Goal: Task Accomplishment & Management: Complete application form

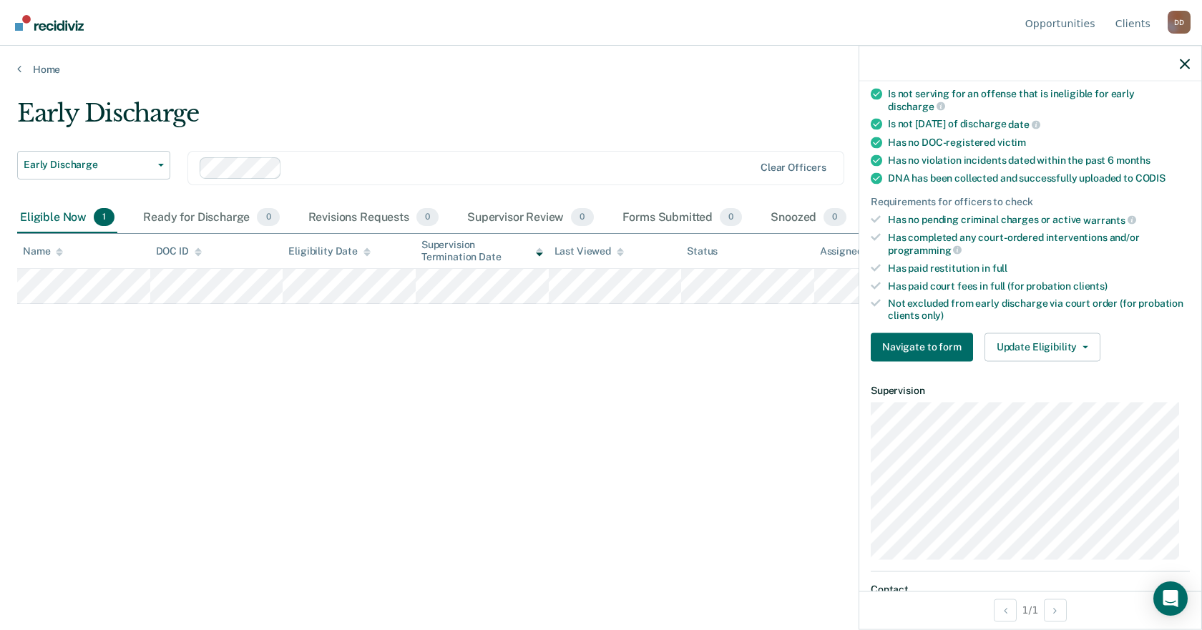
scroll to position [286, 0]
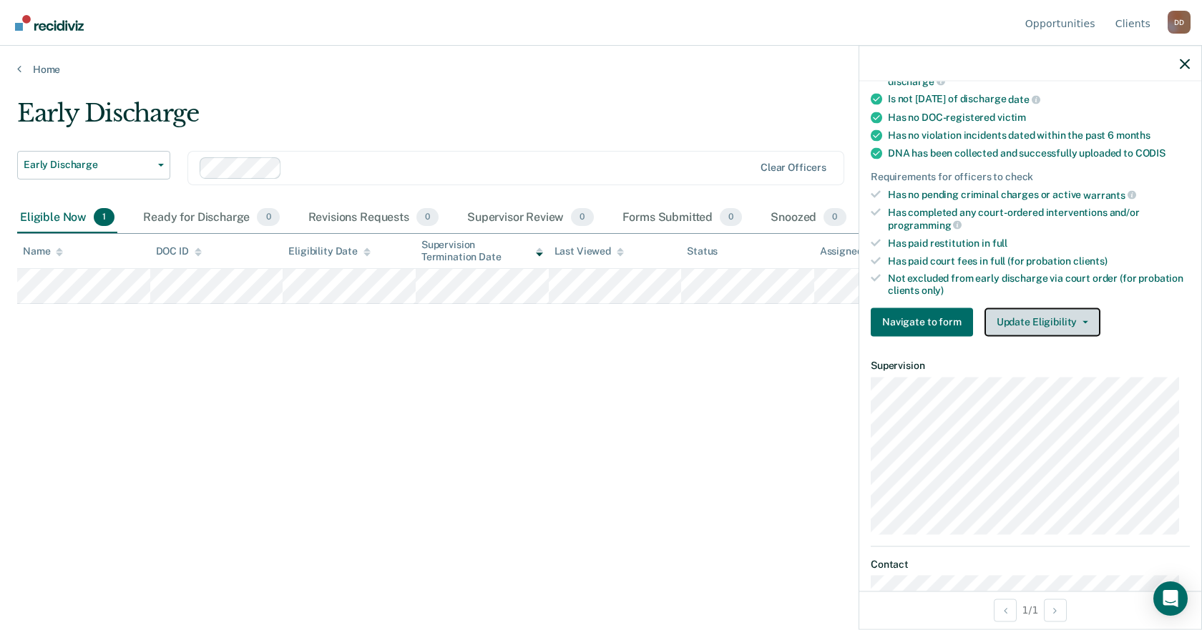
click at [1021, 315] on button "Update Eligibility" at bounding box center [1042, 322] width 116 height 29
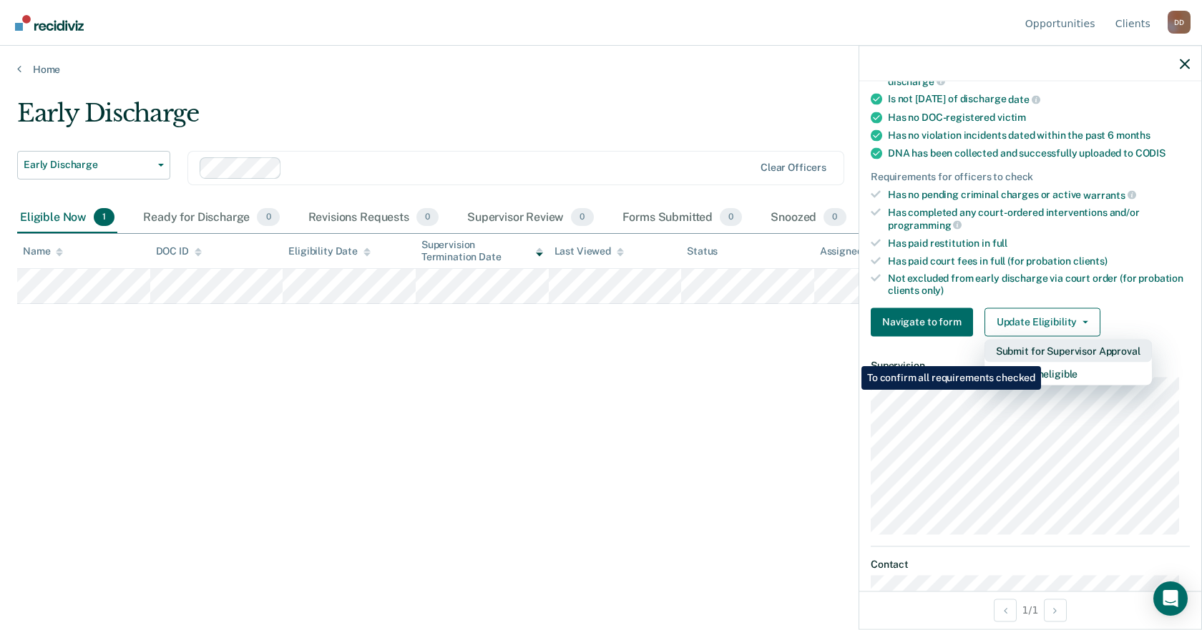
click at [1043, 355] on button "Submit for Supervisor Approval" at bounding box center [1067, 350] width 167 height 23
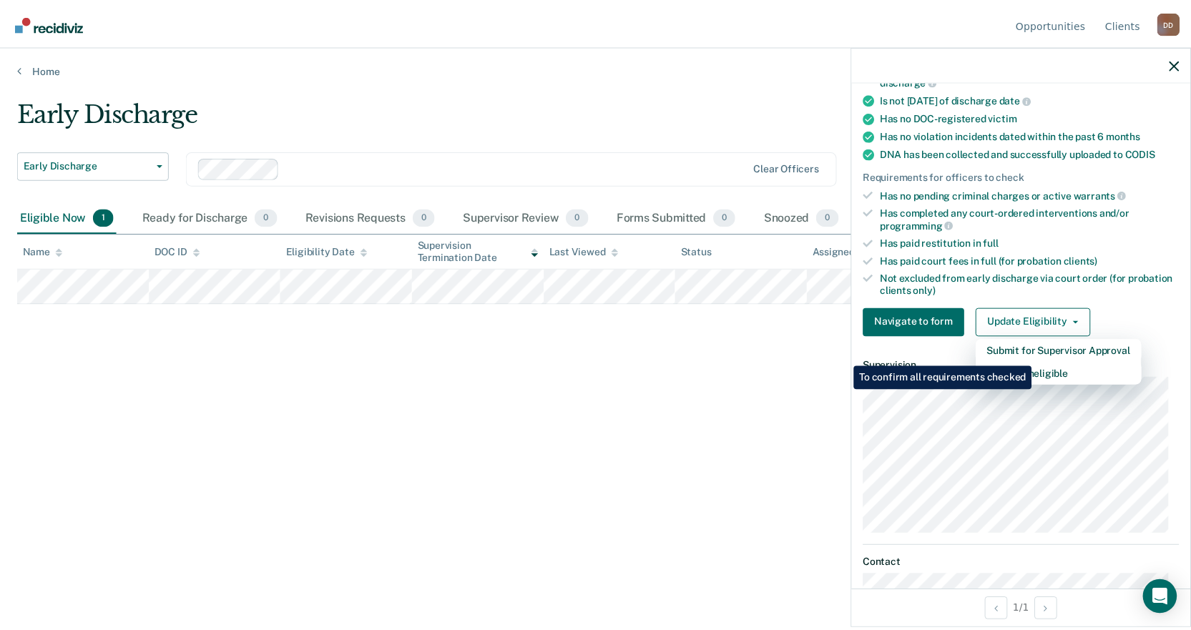
scroll to position [207, 0]
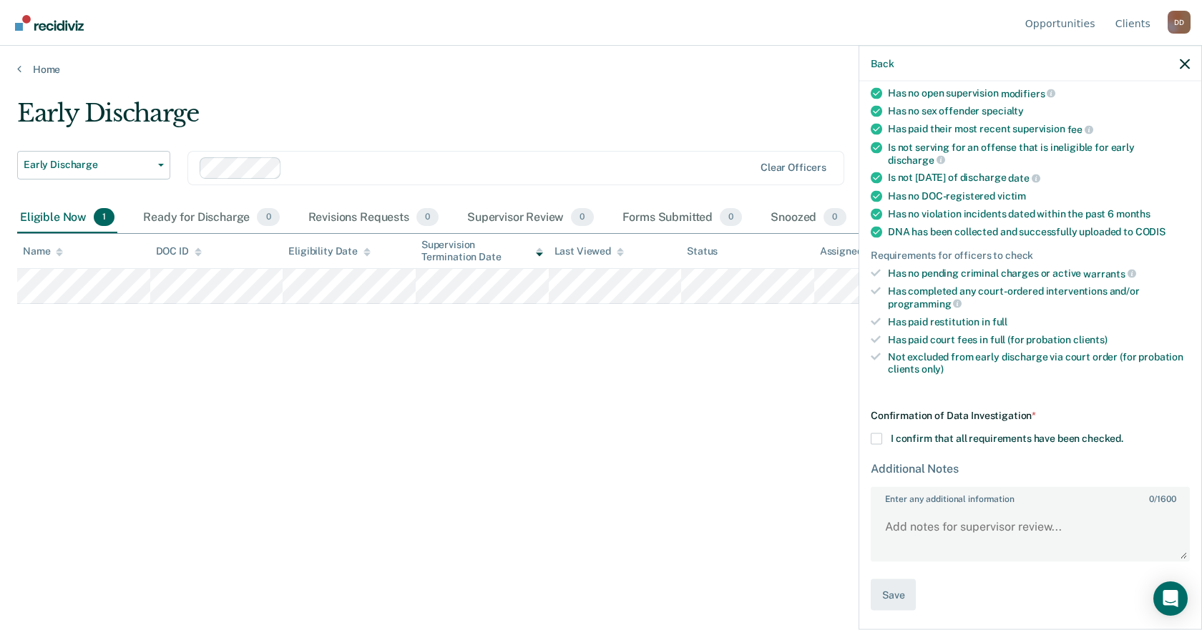
click at [882, 438] on label "I confirm that all requirements have been checked." at bounding box center [1029, 438] width 319 height 11
click at [1123, 433] on input "I confirm that all requirements have been checked." at bounding box center [1123, 433] width 0 height 0
click at [894, 589] on button "Save" at bounding box center [892, 595] width 45 height 32
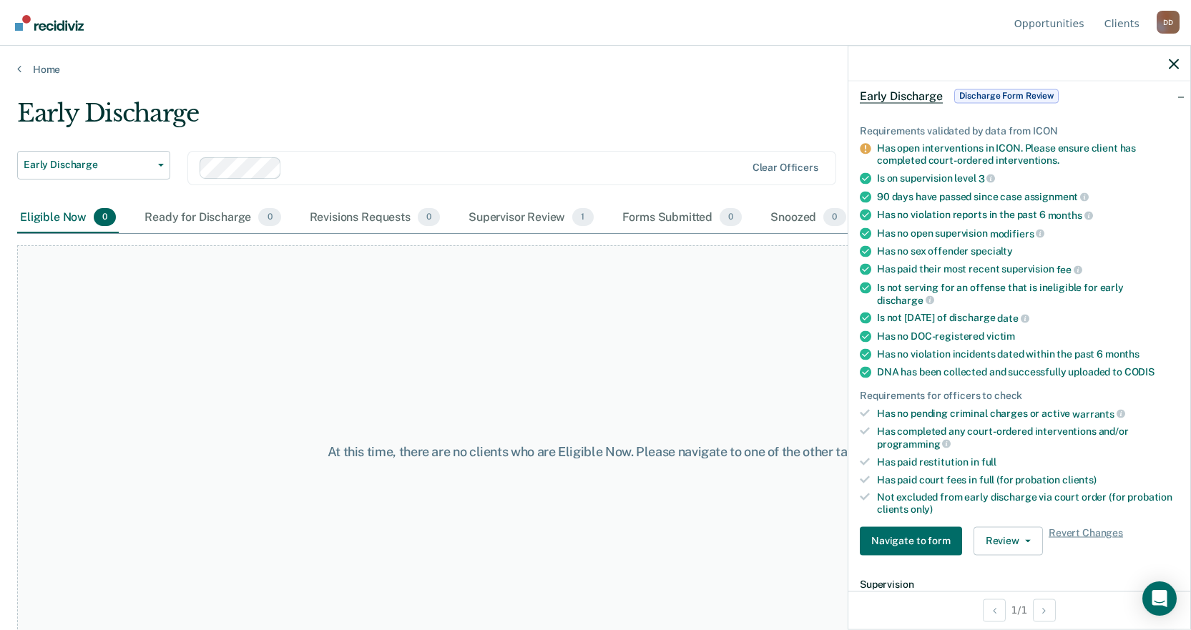
scroll to position [64, 0]
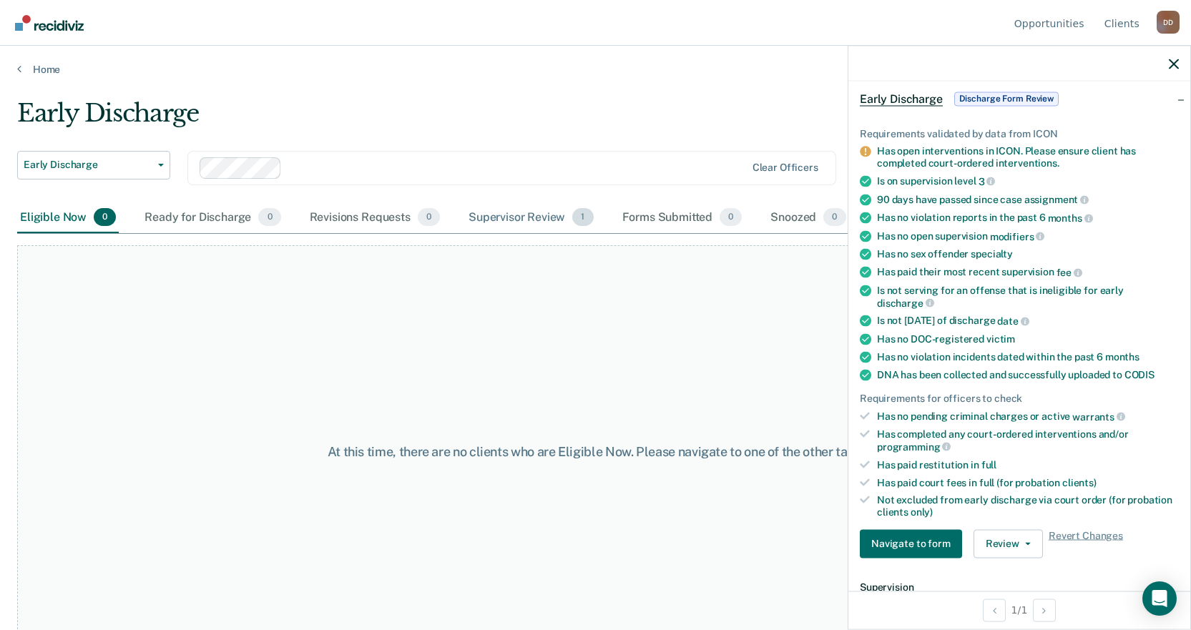
click at [532, 214] on div "Supervisor Review 1" at bounding box center [531, 217] width 131 height 31
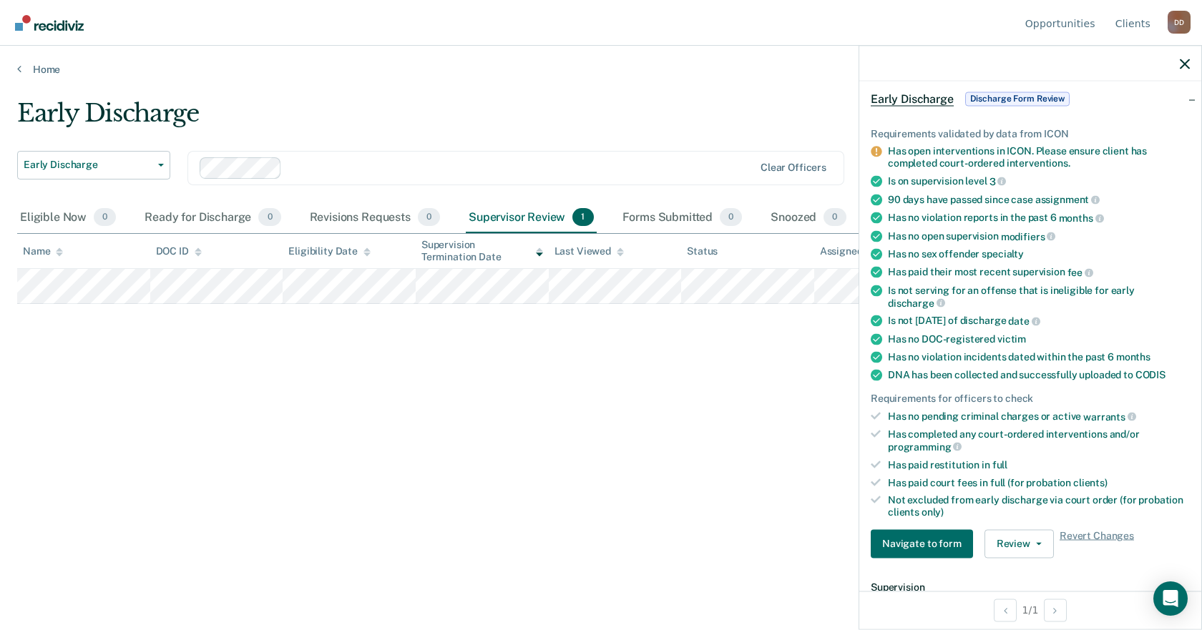
drag, startPoint x: 584, startPoint y: 401, endPoint x: 720, endPoint y: 405, distance: 136.0
drag, startPoint x: 630, startPoint y: 425, endPoint x: 777, endPoint y: 453, distance: 150.1
click at [949, 546] on button "Navigate to form" at bounding box center [921, 543] width 102 height 29
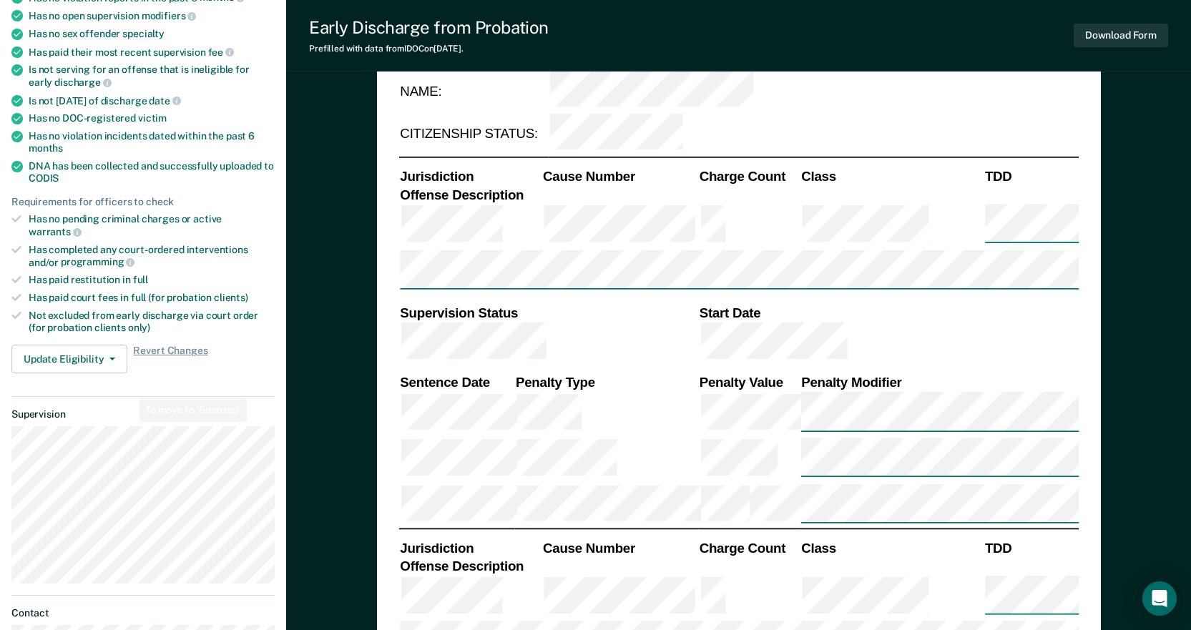
scroll to position [286, 0]
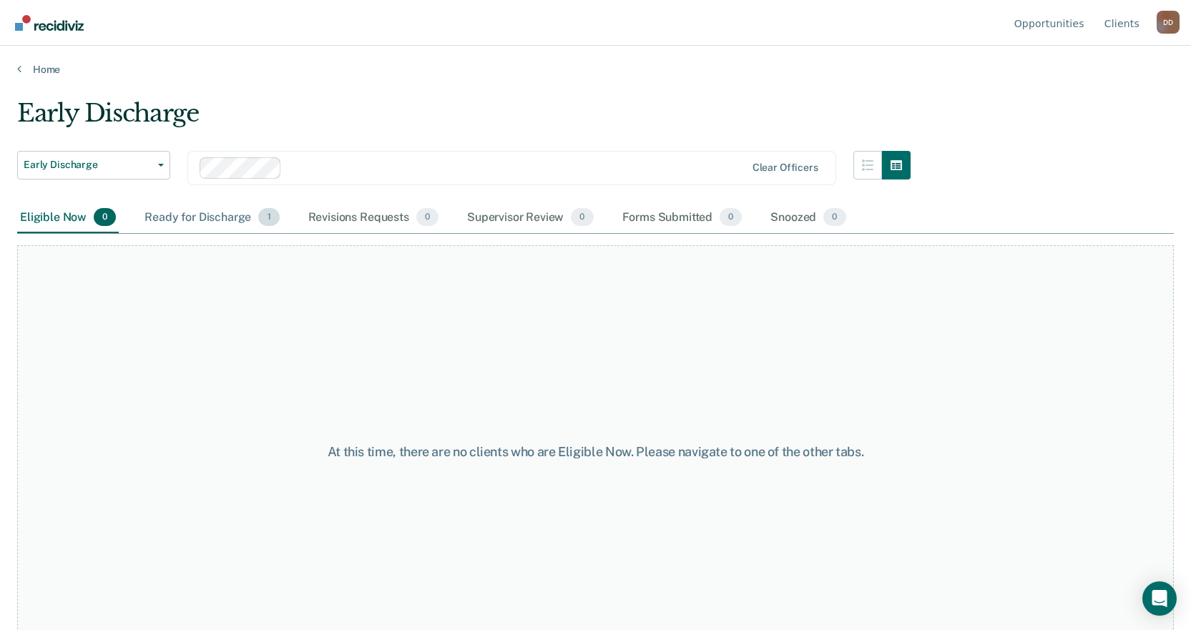
click at [162, 218] on div "Ready for Discharge 1" at bounding box center [212, 217] width 140 height 31
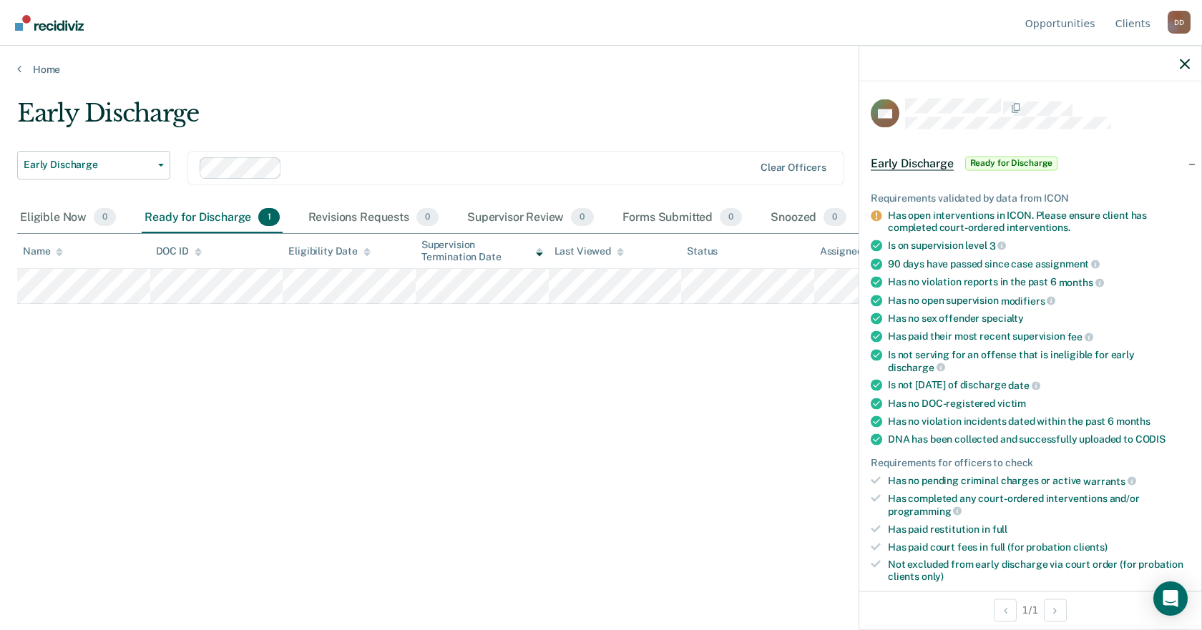
click at [757, 355] on div "Early Discharge Early Discharge Early Discharge Supervision Level Downgrade Cle…" at bounding box center [600, 311] width 1167 height 424
click at [615, 151] on div "Clear officers" at bounding box center [515, 168] width 657 height 34
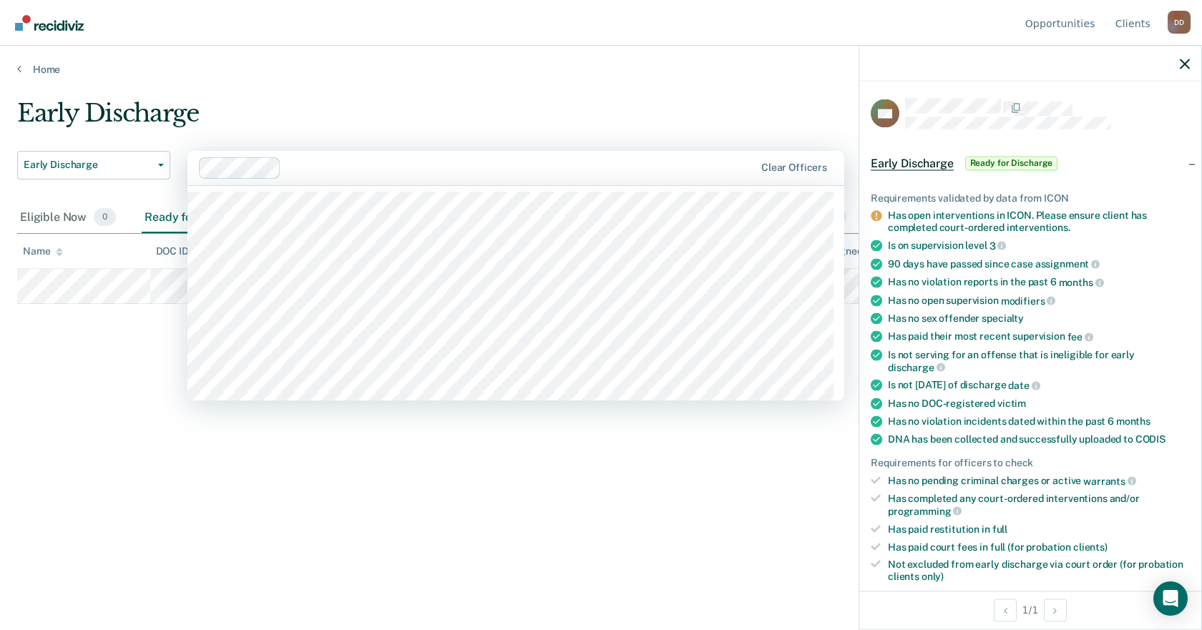
click at [509, 529] on div "Early Discharge Early Discharge Early Discharge Supervision Level Downgrade 515…" at bounding box center [600, 334] width 1167 height 470
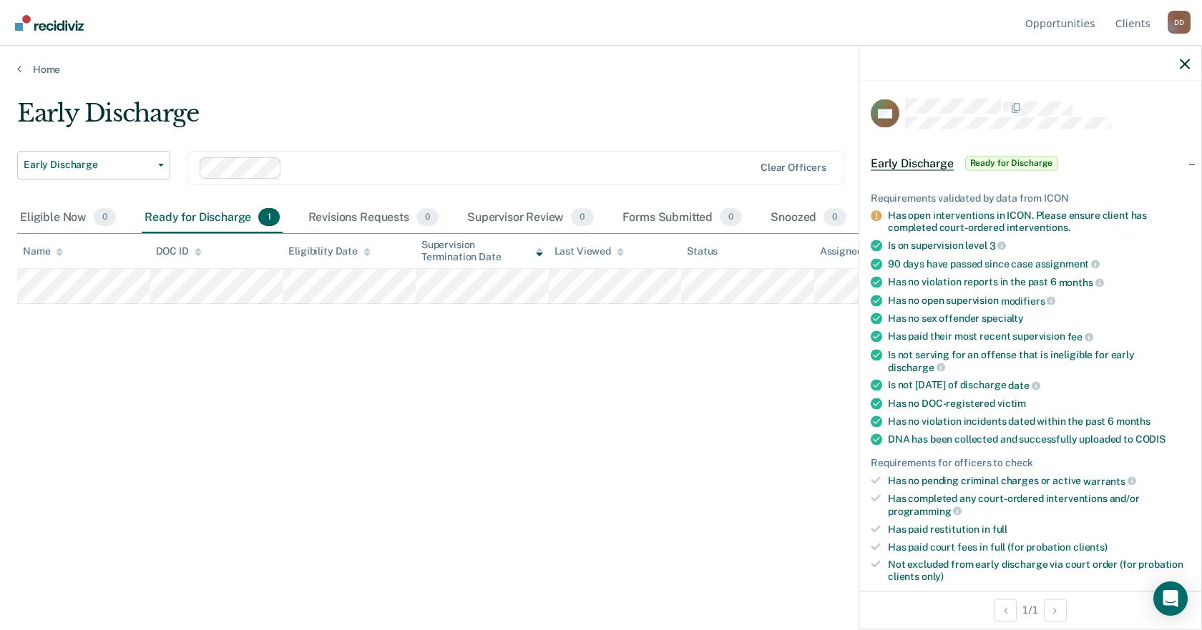
click at [1177, 59] on div at bounding box center [1030, 64] width 342 height 36
click at [1177, 50] on div at bounding box center [1030, 64] width 342 height 36
click at [1183, 64] on icon "button" at bounding box center [1184, 64] width 10 height 10
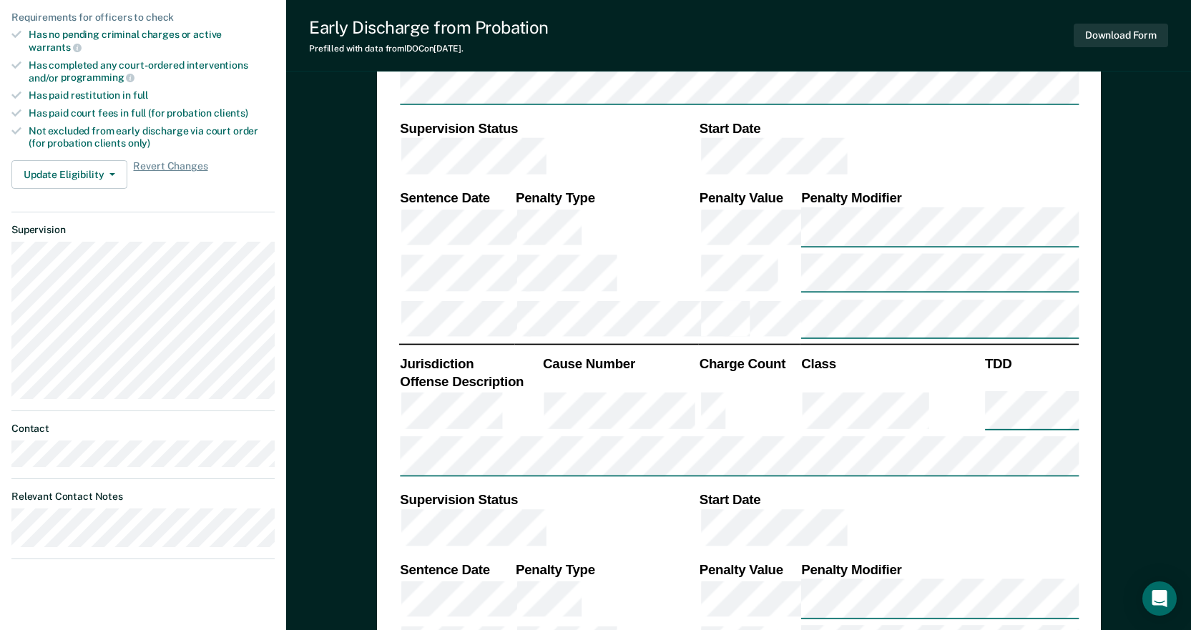
scroll to position [501, 0]
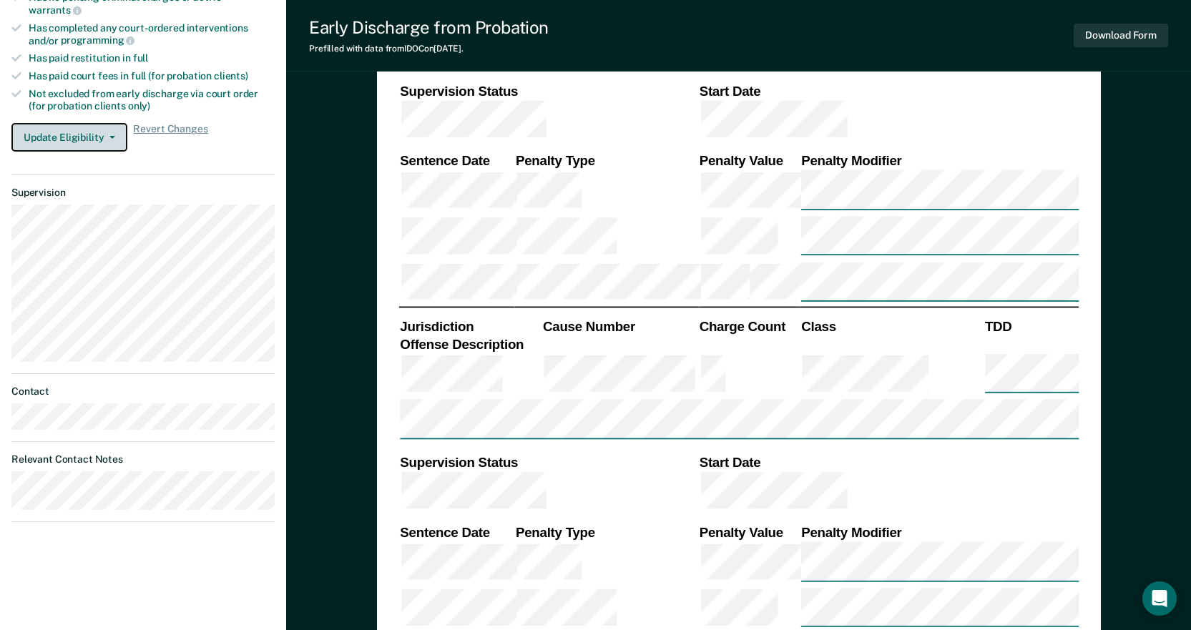
click at [55, 124] on button "Update Eligibility" at bounding box center [69, 137] width 116 height 29
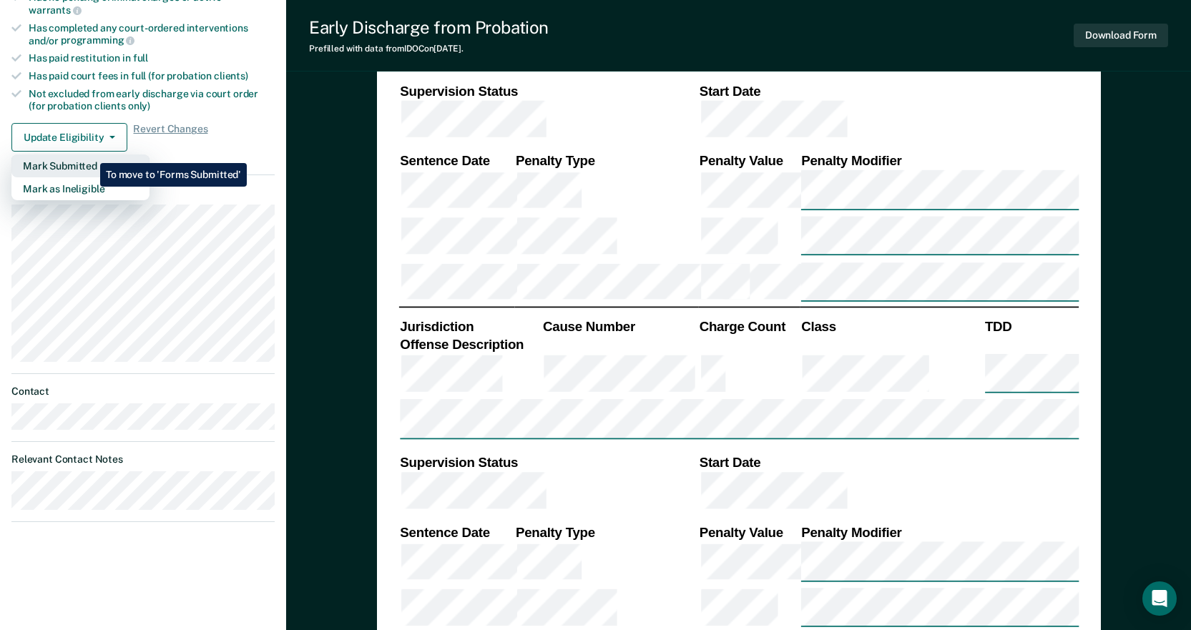
click at [89, 154] on button "Mark Submitted" at bounding box center [80, 165] width 138 height 23
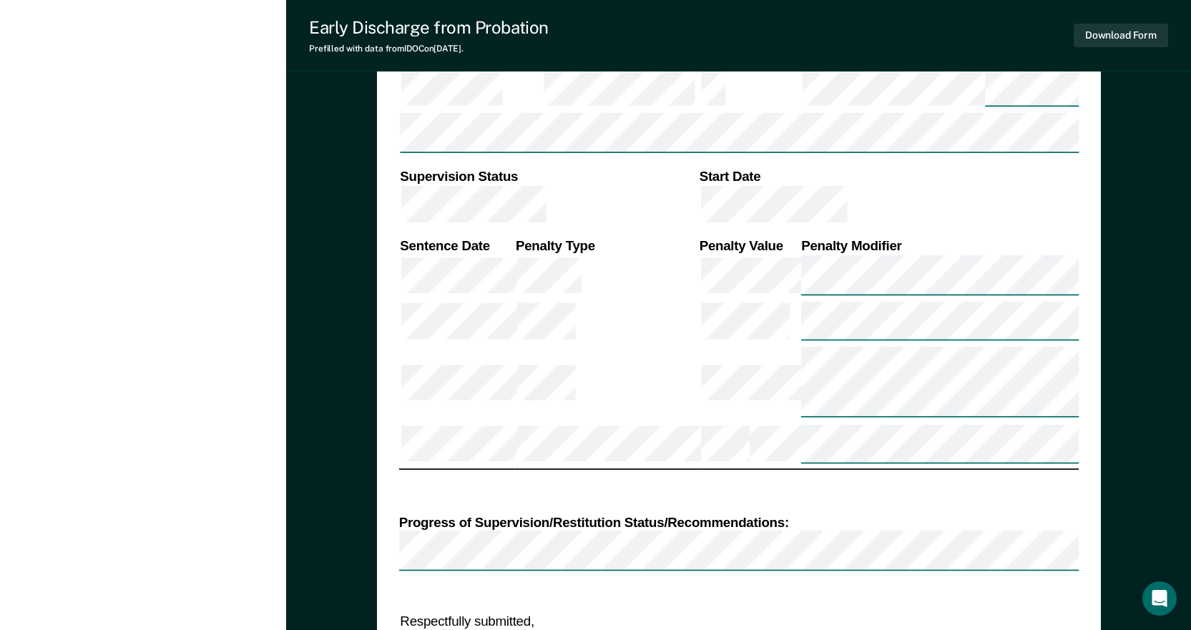
scroll to position [1144, 0]
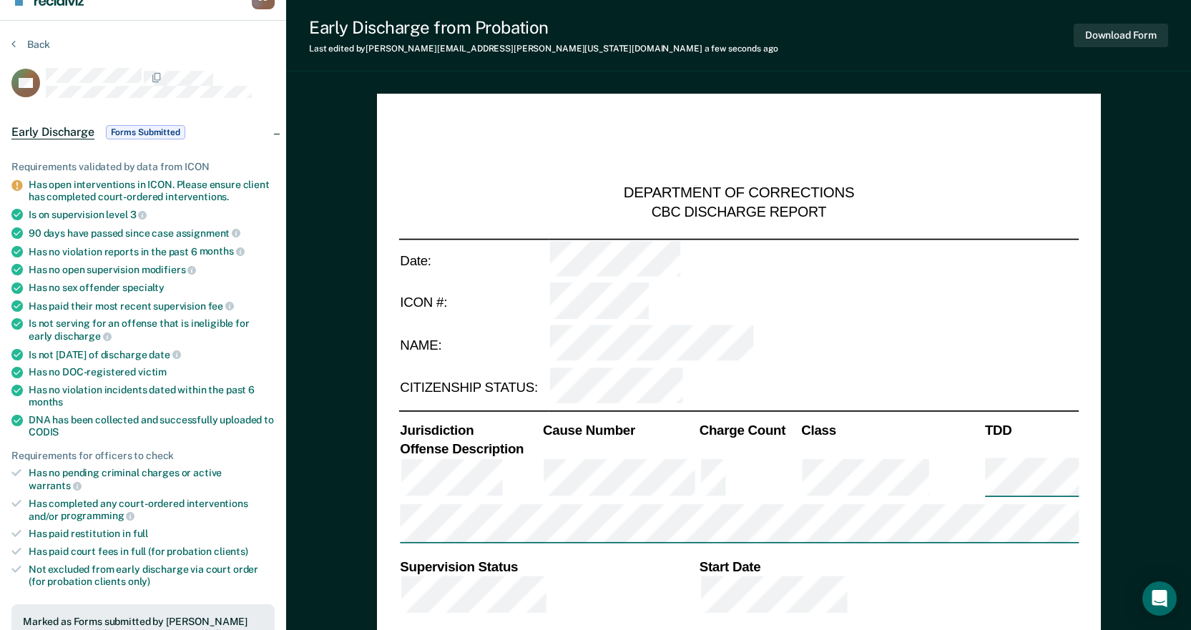
scroll to position [0, 0]
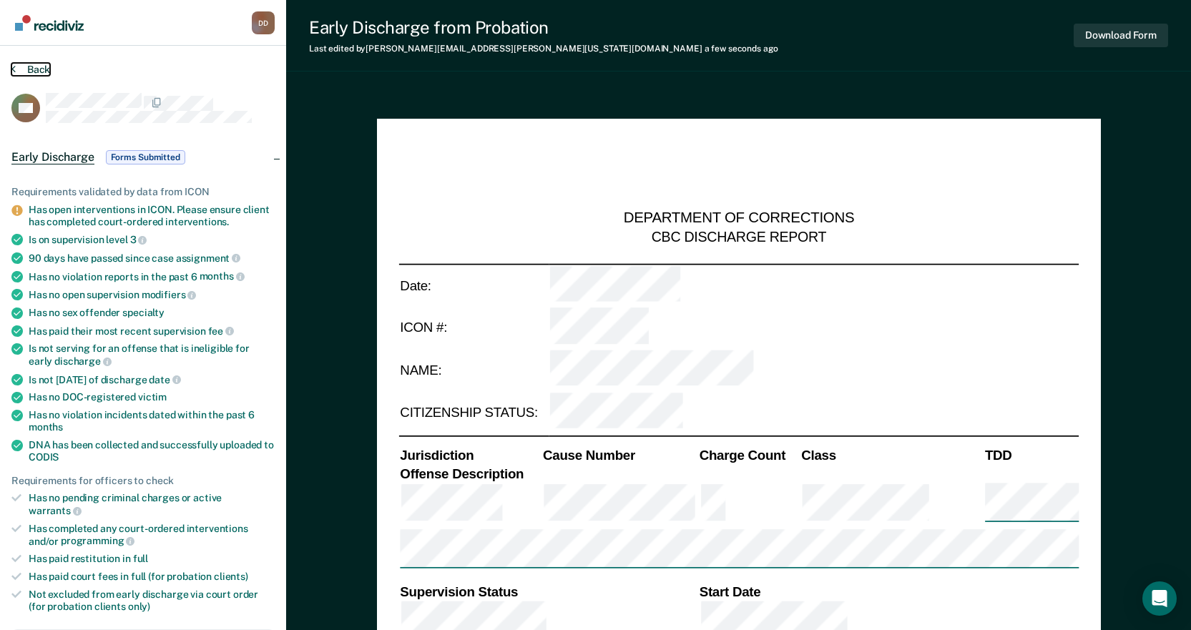
click at [28, 69] on button "Back" at bounding box center [30, 69] width 39 height 13
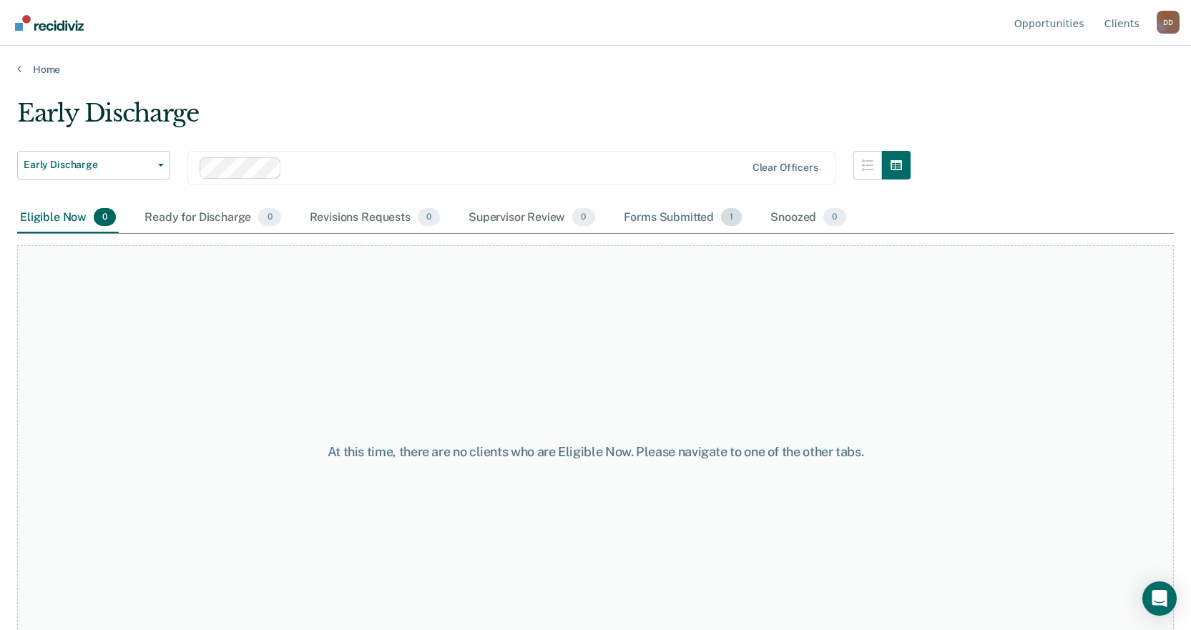
click at [668, 222] on div "Forms Submitted 1" at bounding box center [683, 217] width 124 height 31
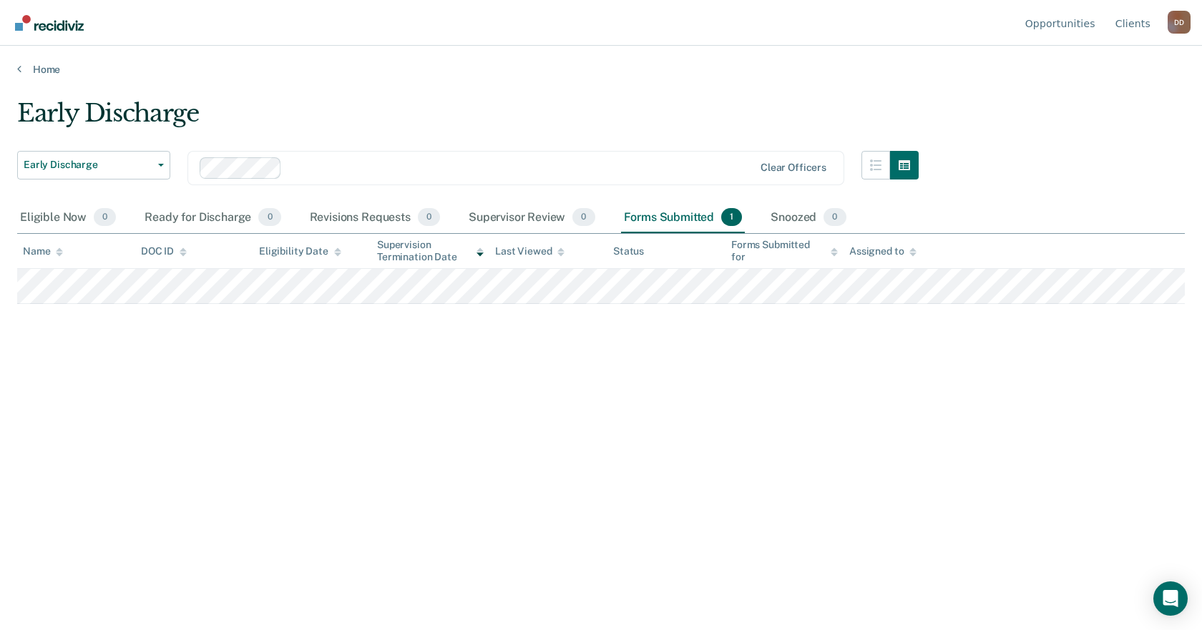
click at [491, 463] on div "Early Discharge Early Discharge Early Discharge Supervision Level Downgrade Cle…" at bounding box center [600, 311] width 1167 height 424
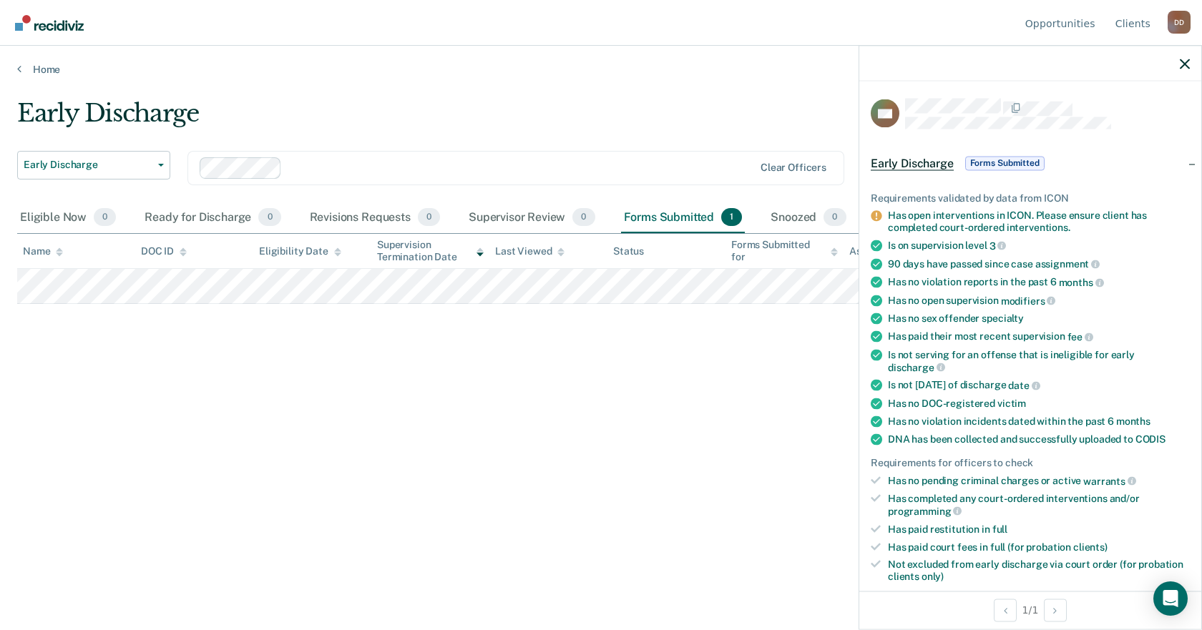
click at [1018, 160] on span "Forms Submitted" at bounding box center [1004, 163] width 79 height 14
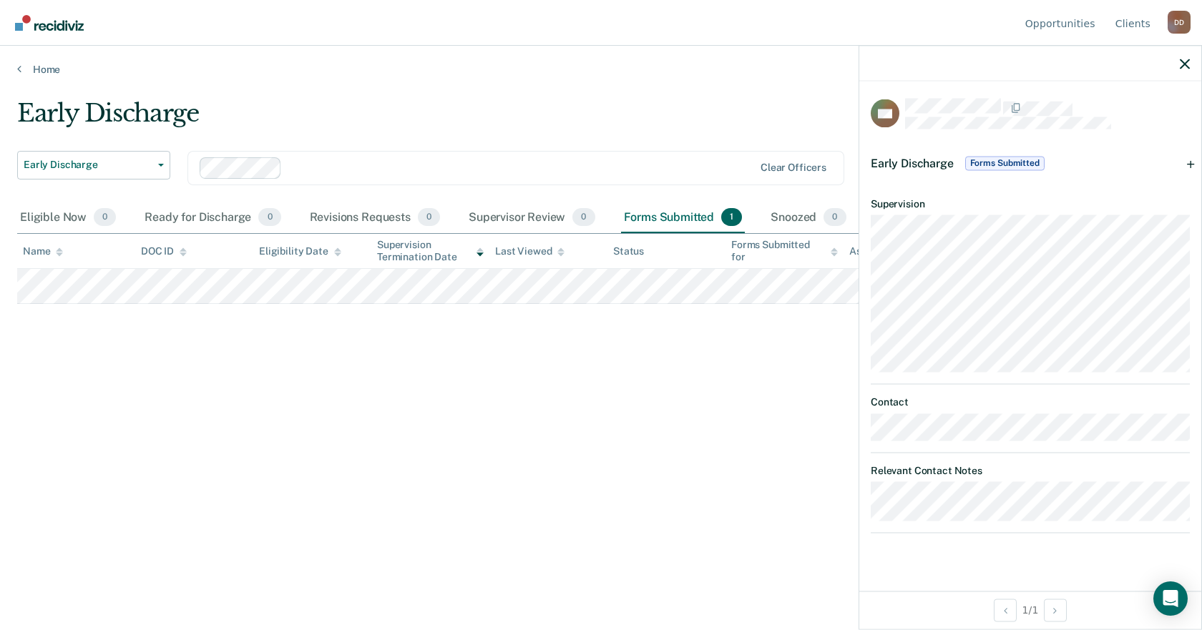
click at [686, 378] on div "Early Discharge Early Discharge Early Discharge Supervision Level Downgrade Cle…" at bounding box center [600, 311] width 1167 height 424
click at [1187, 62] on icon "button" at bounding box center [1184, 64] width 10 height 10
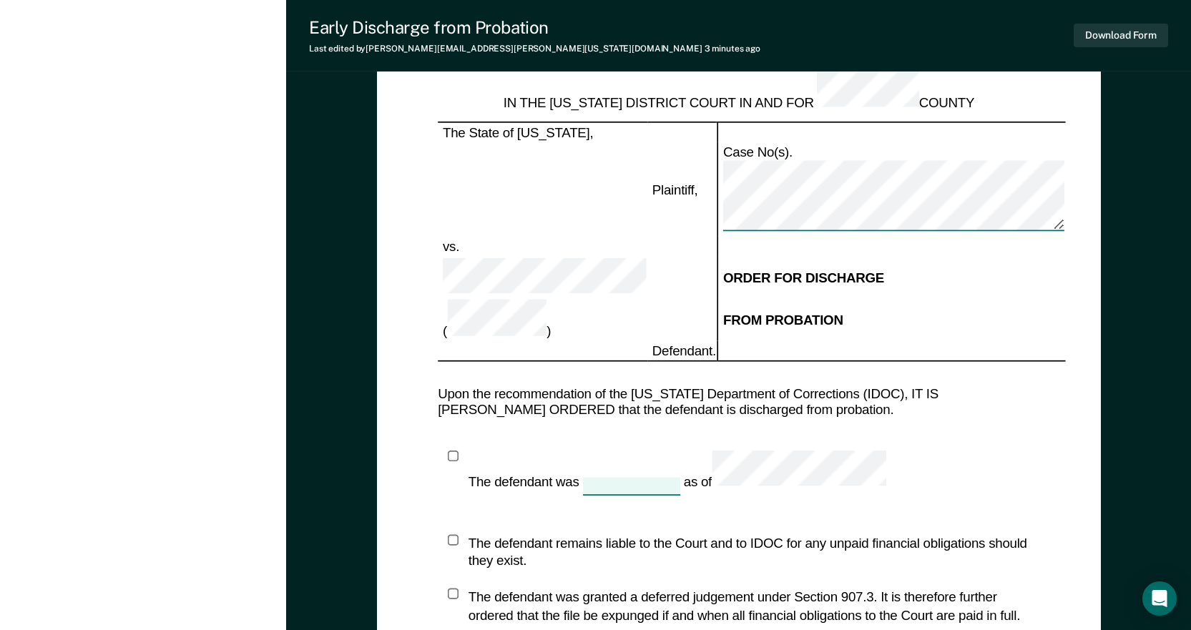
scroll to position [1976, 0]
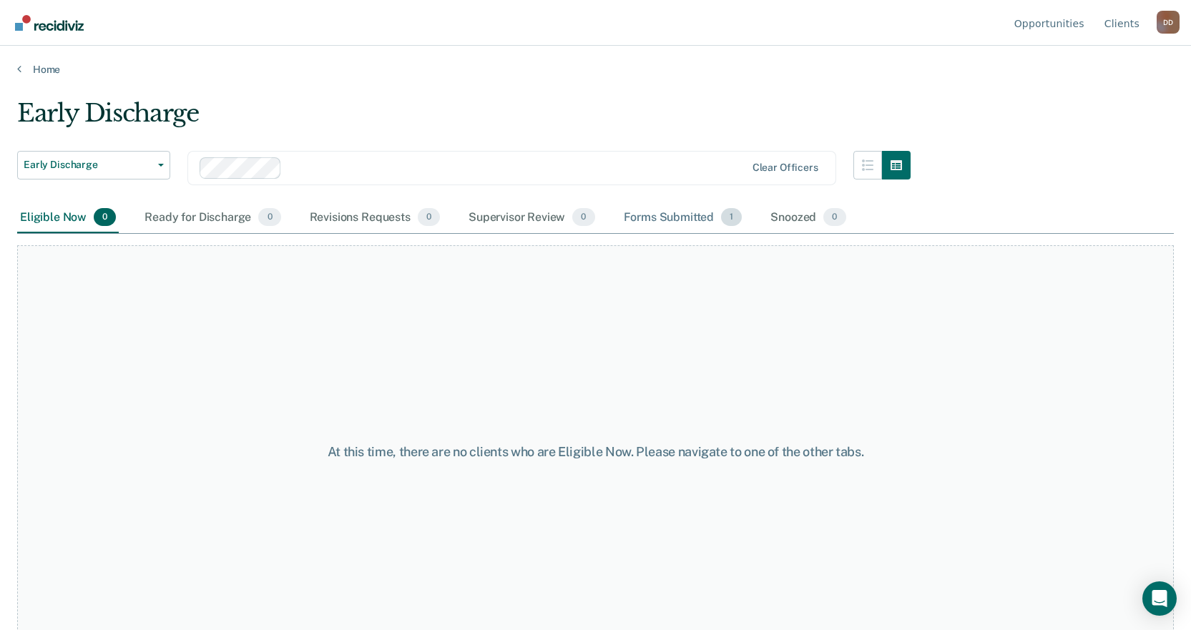
click at [651, 221] on div "Forms Submitted 1" at bounding box center [683, 217] width 124 height 31
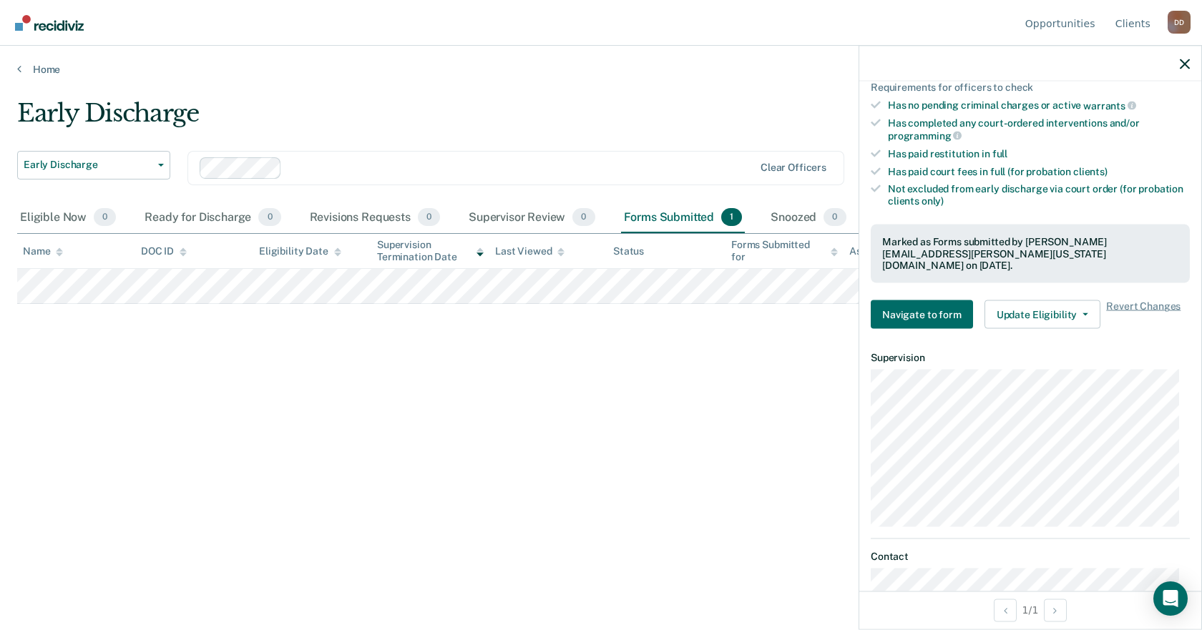
scroll to position [344, 0]
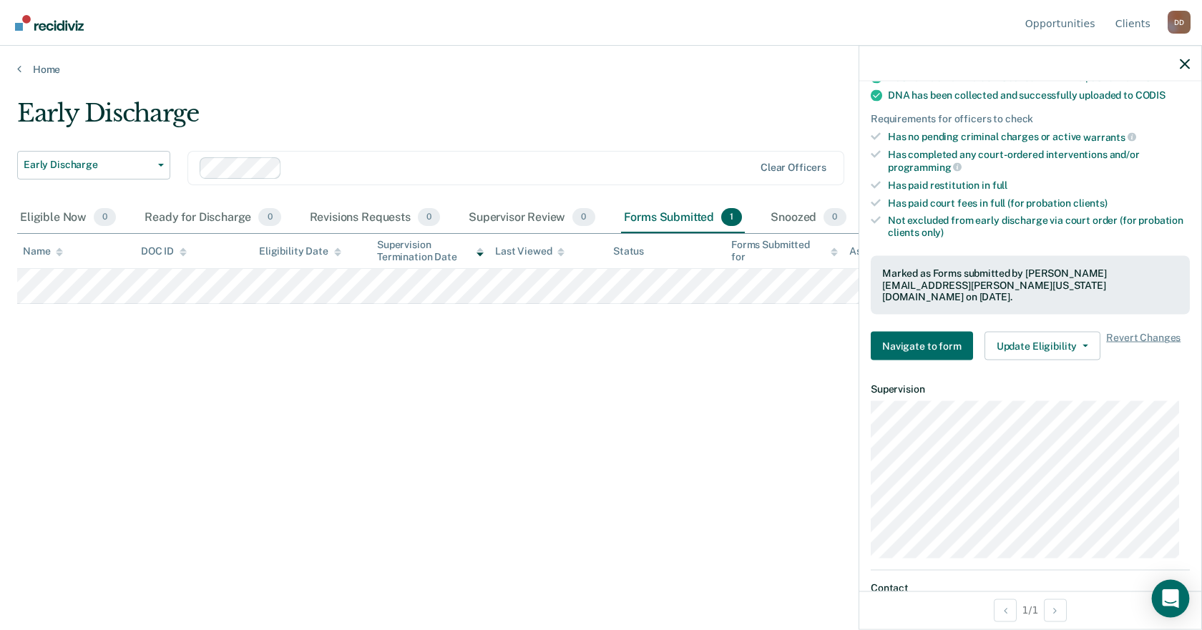
click at [1176, 599] on icon "Open Intercom Messenger" at bounding box center [1170, 598] width 16 height 19
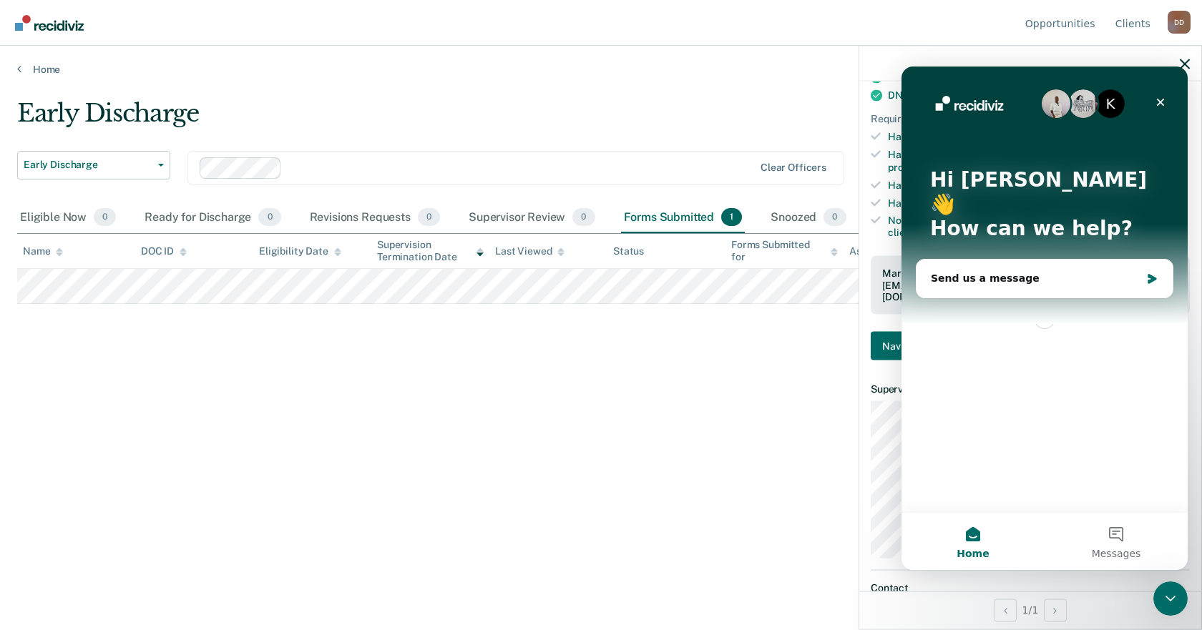
scroll to position [0, 0]
click at [1155, 100] on icon "Close" at bounding box center [1159, 102] width 11 height 11
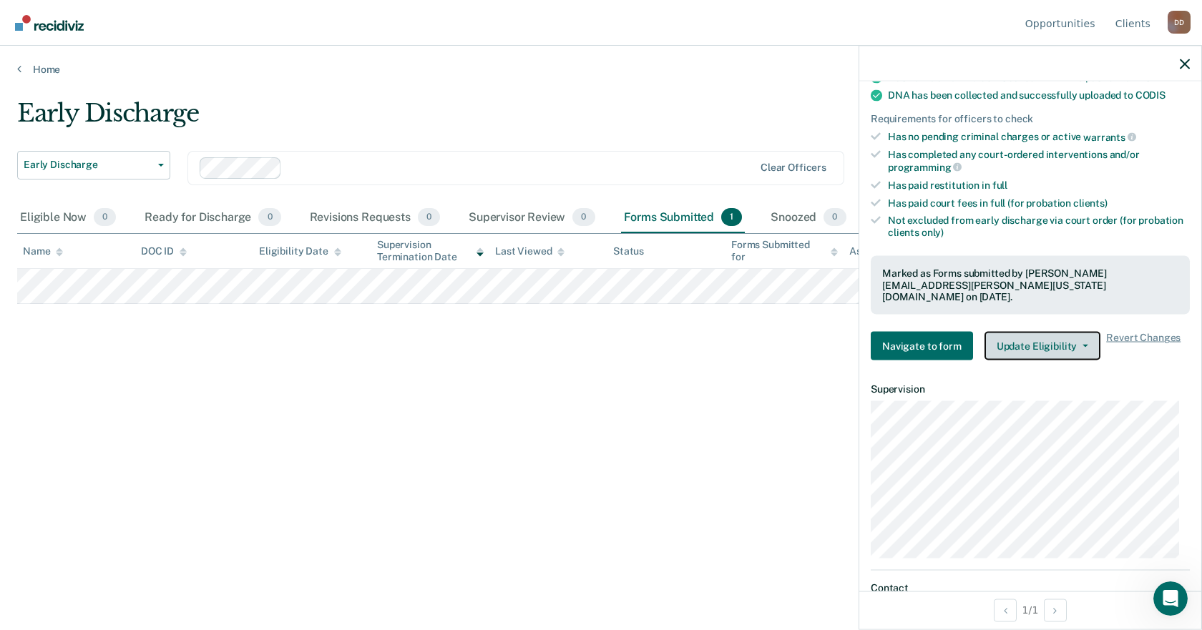
click at [1084, 332] on button "Update Eligibility" at bounding box center [1042, 346] width 116 height 29
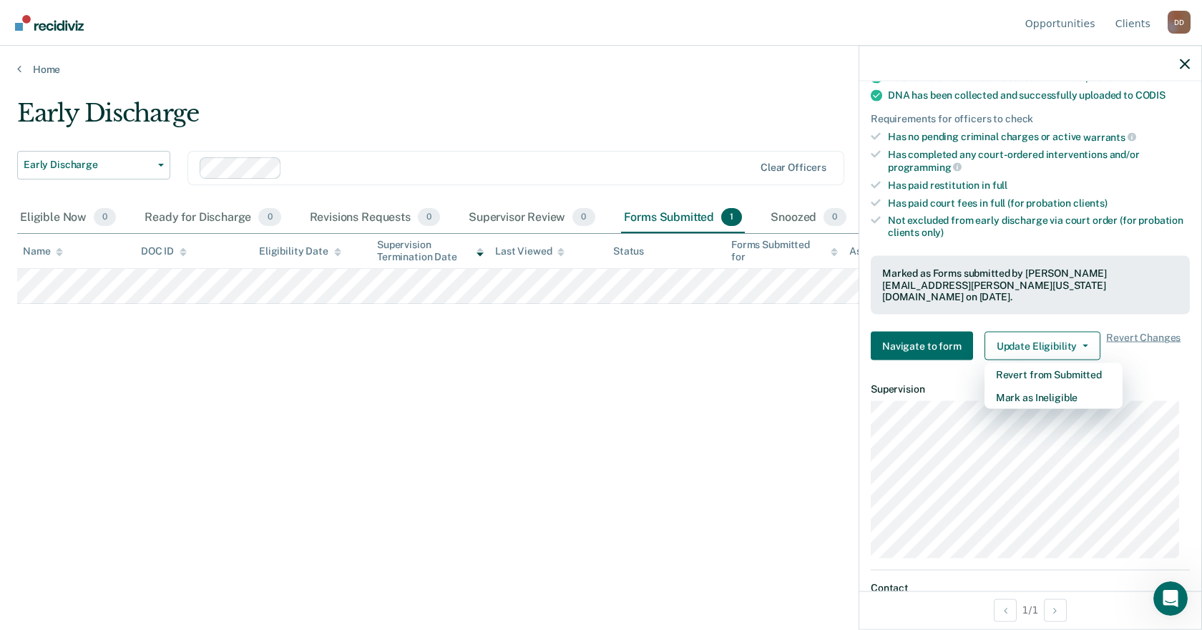
click at [677, 383] on div "Early Discharge Early Discharge Early Discharge Supervision Level Downgrade Cle…" at bounding box center [600, 311] width 1167 height 424
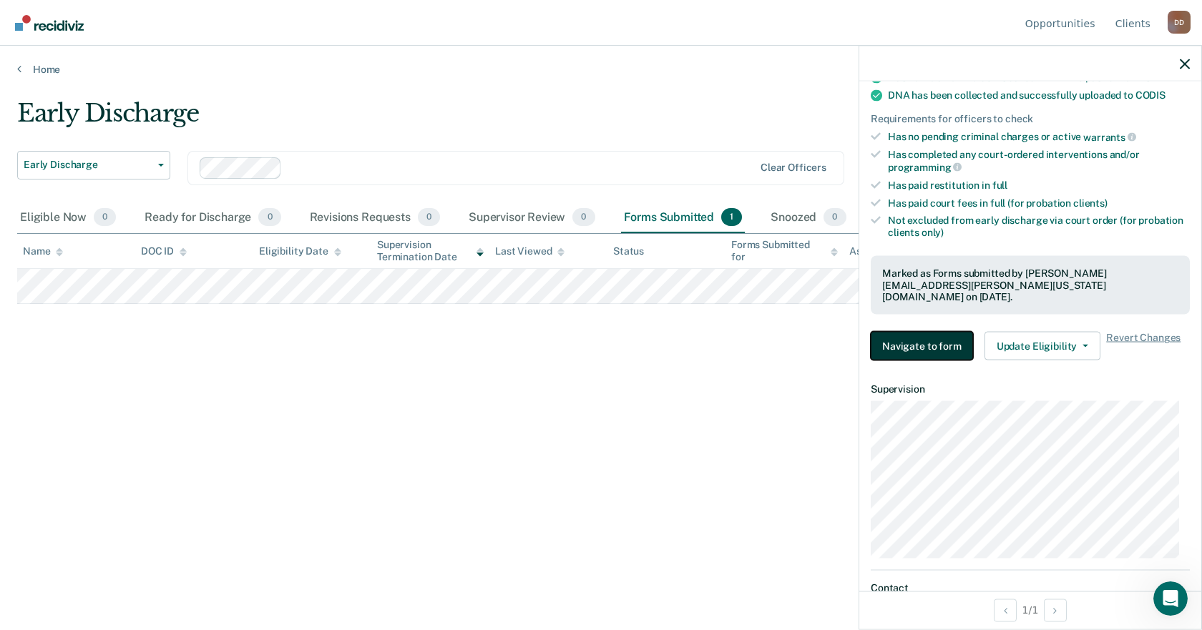
click at [919, 335] on button "Navigate to form" at bounding box center [921, 346] width 102 height 29
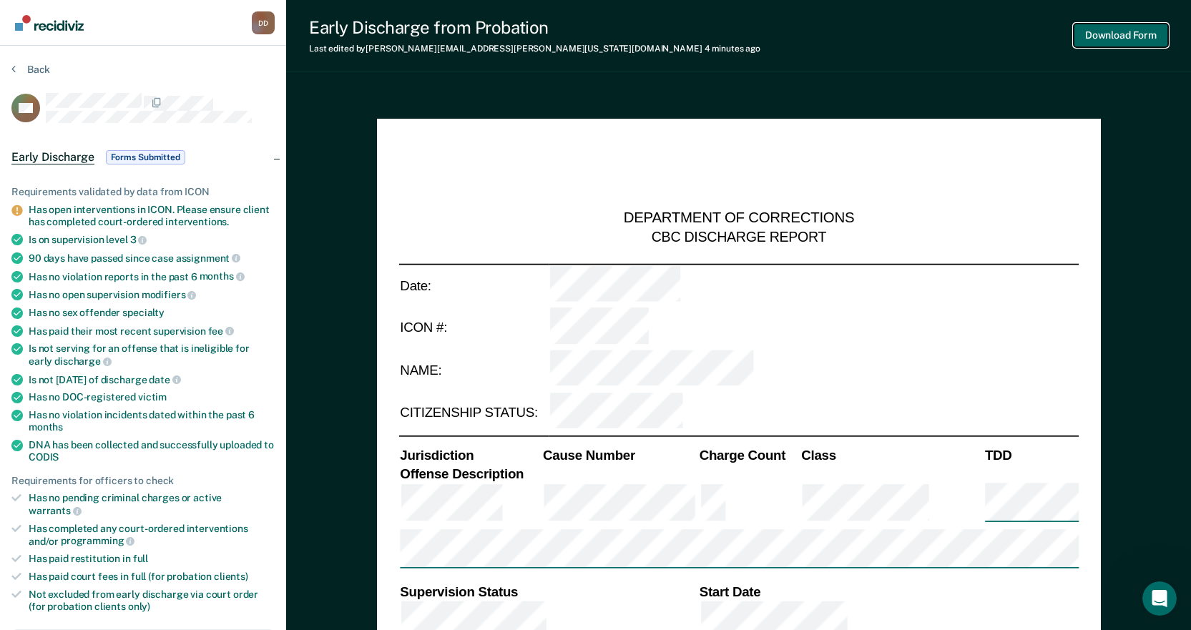
click at [1124, 35] on button "Download Form" at bounding box center [1121, 36] width 94 height 24
type textarea "x"
